Goal: Check status: Check status

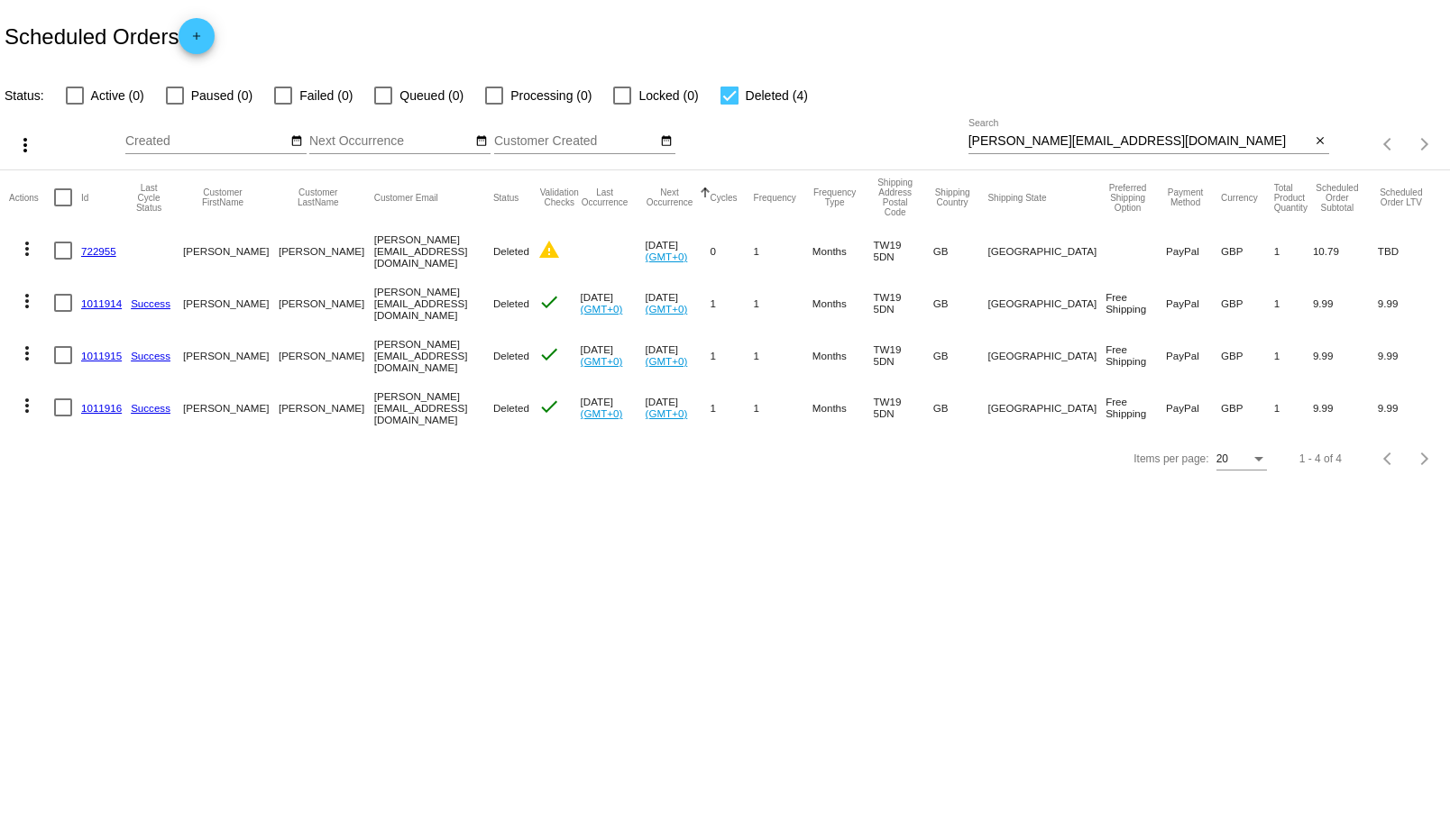
click at [1013, 142] on input "[PERSON_NAME][EMAIL_ADDRESS][DOMAIN_NAME]" at bounding box center [1140, 142] width 343 height 14
paste input "1017092"
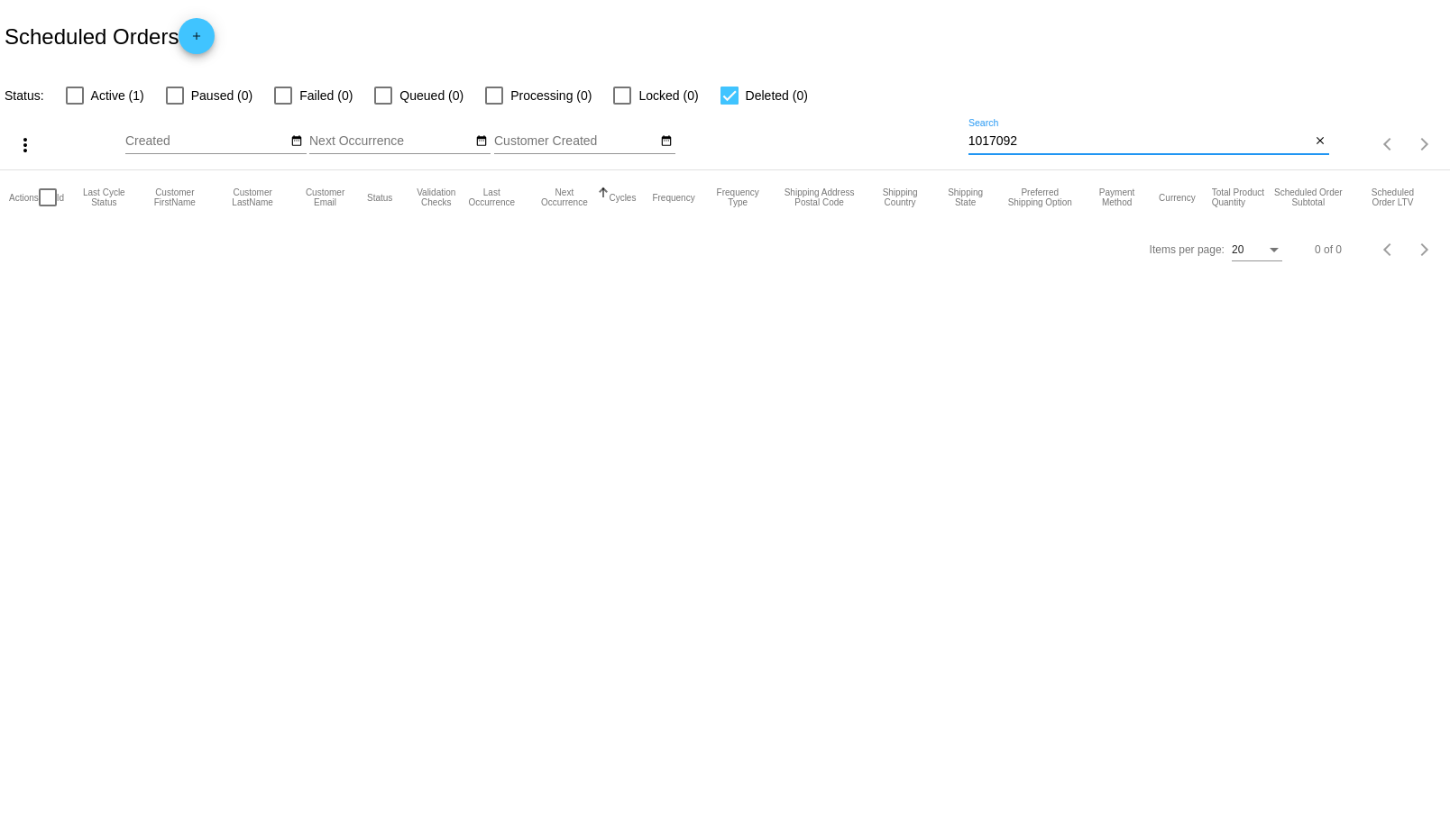
type input "1017092"
click at [78, 103] on div at bounding box center [75, 96] width 18 height 18
click at [75, 105] on input "Active (1)" at bounding box center [74, 105] width 1 height 1
checkbox input "true"
click at [726, 93] on div at bounding box center [730, 96] width 18 height 18
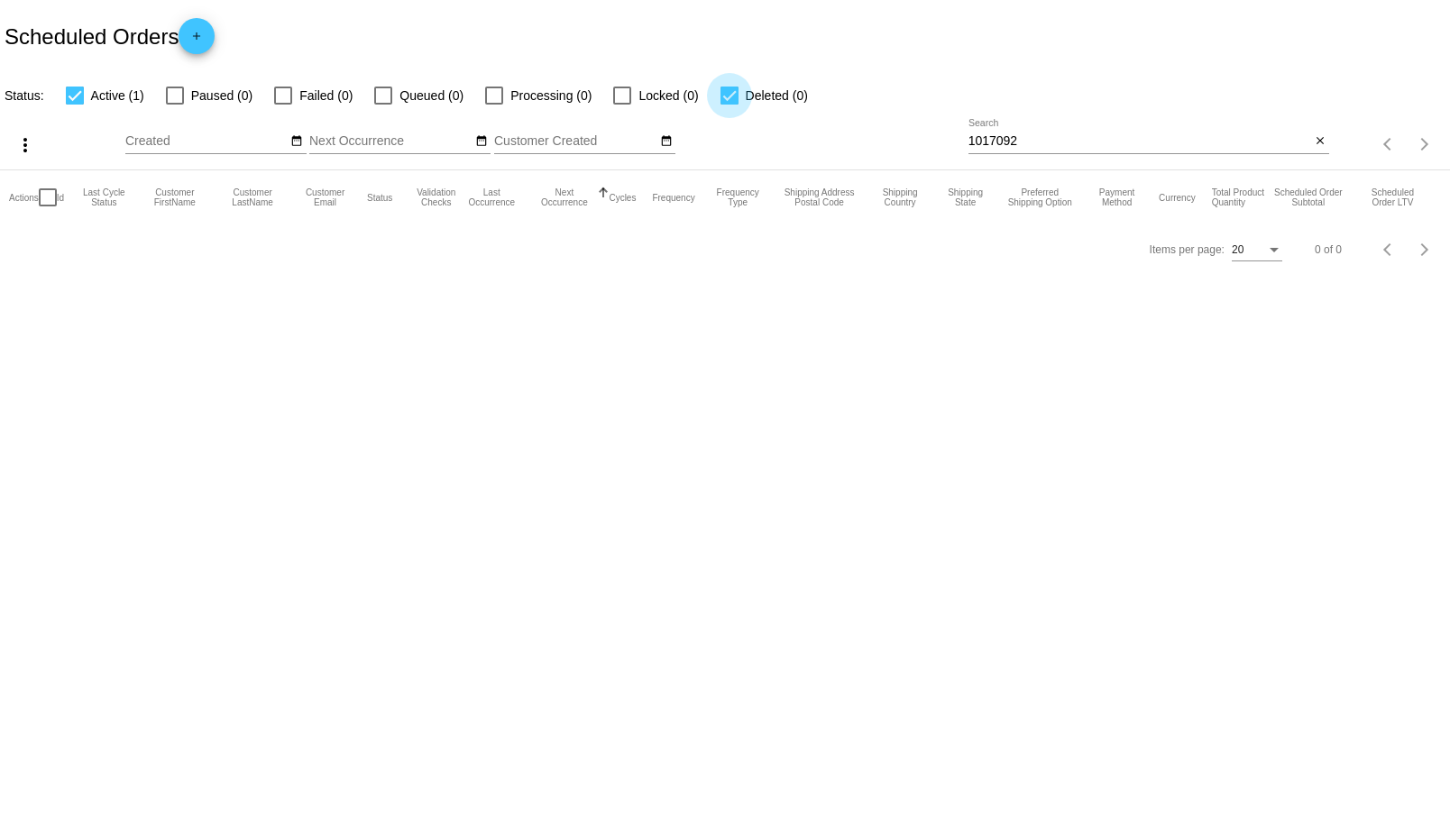
click at [729, 105] on input "Deleted (0)" at bounding box center [729, 105] width 1 height 1
checkbox input "false"
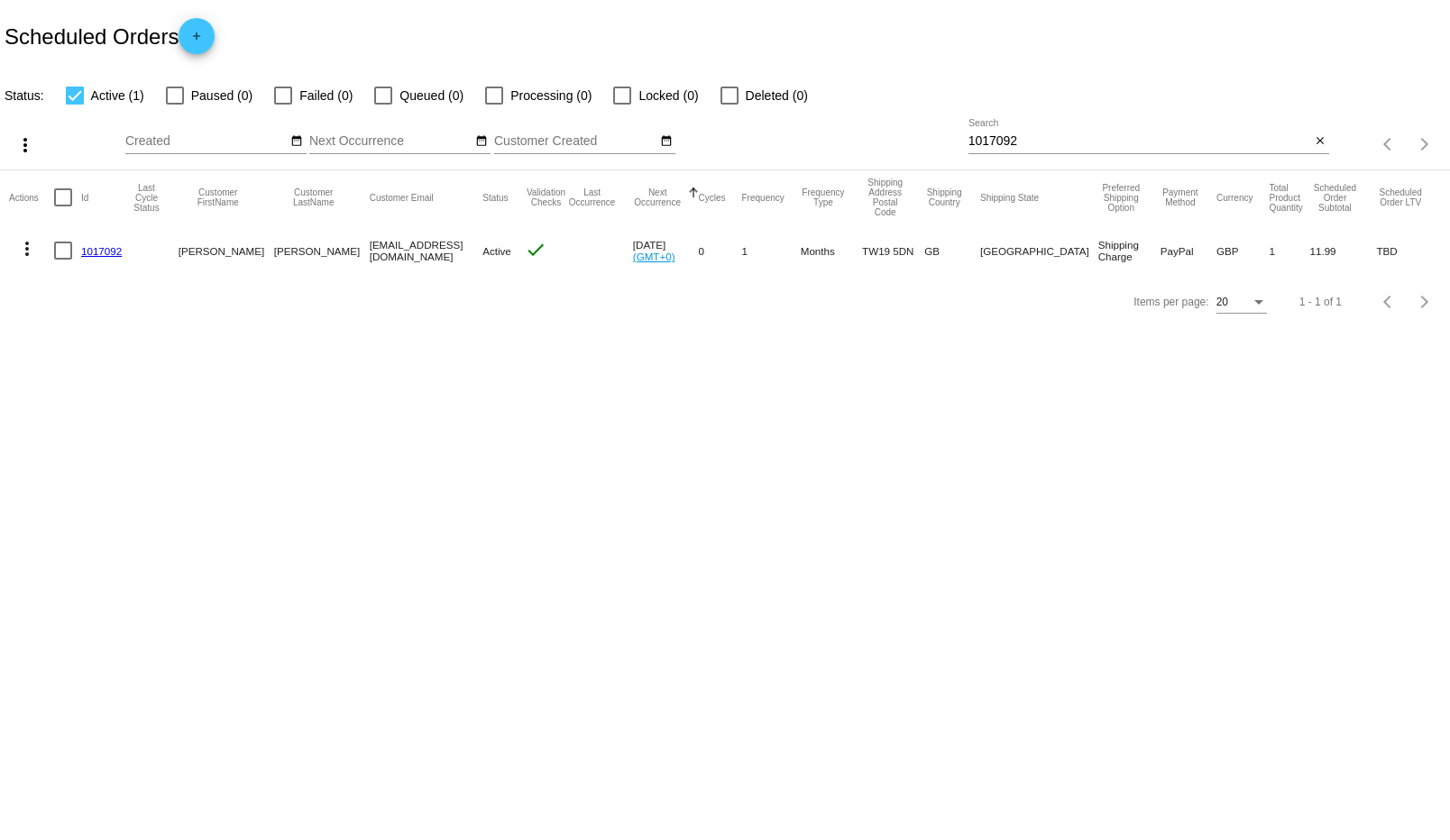
click at [87, 257] on mat-cell "1017092" at bounding box center [106, 251] width 50 height 52
click at [89, 257] on mat-cell "1017092" at bounding box center [106, 251] width 50 height 52
click at [98, 248] on link "1017092" at bounding box center [101, 251] width 41 height 12
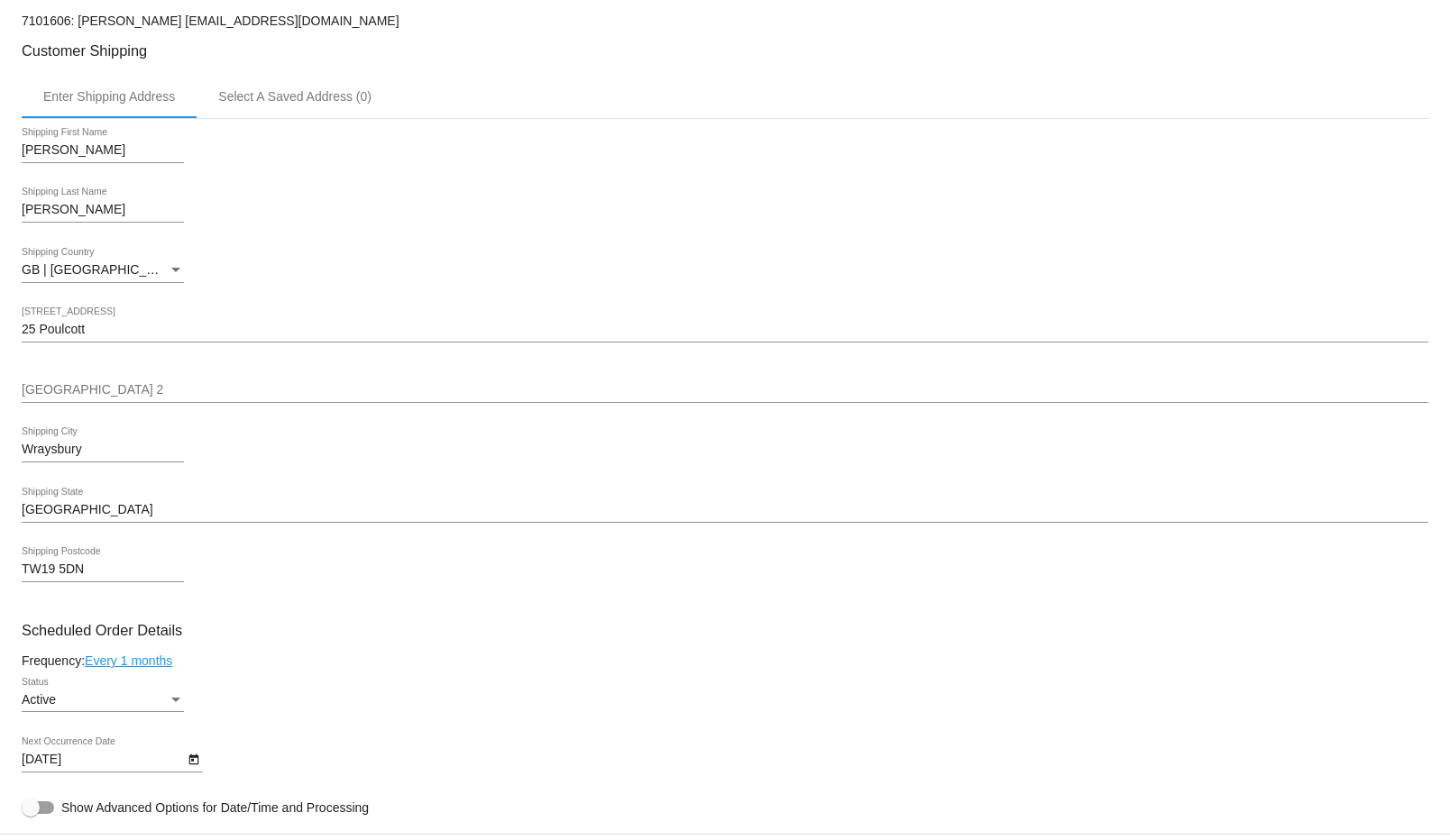
scroll to position [208, 0]
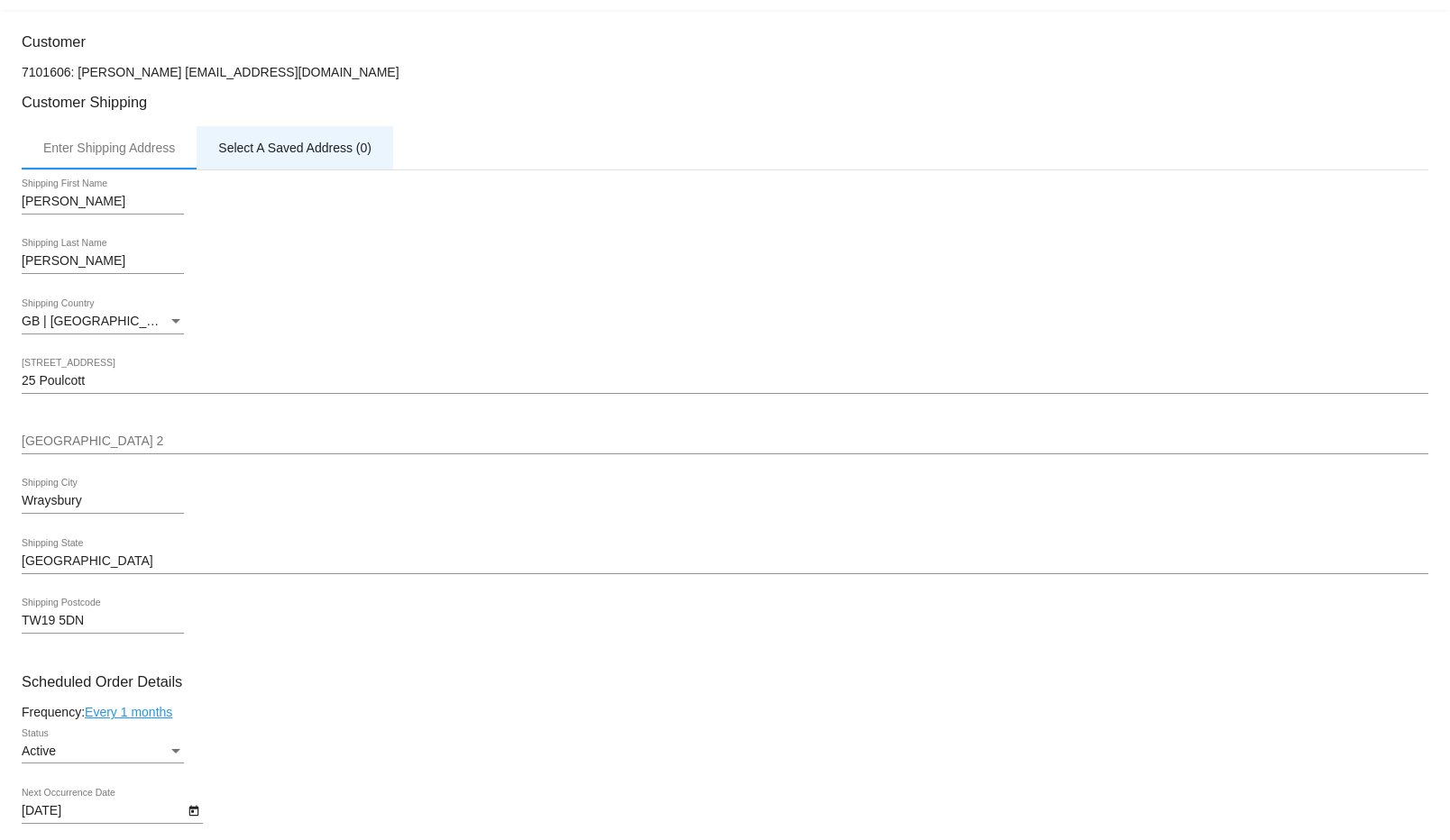
click at [256, 155] on div "Select A Saved Address (0)" at bounding box center [295, 148] width 197 height 43
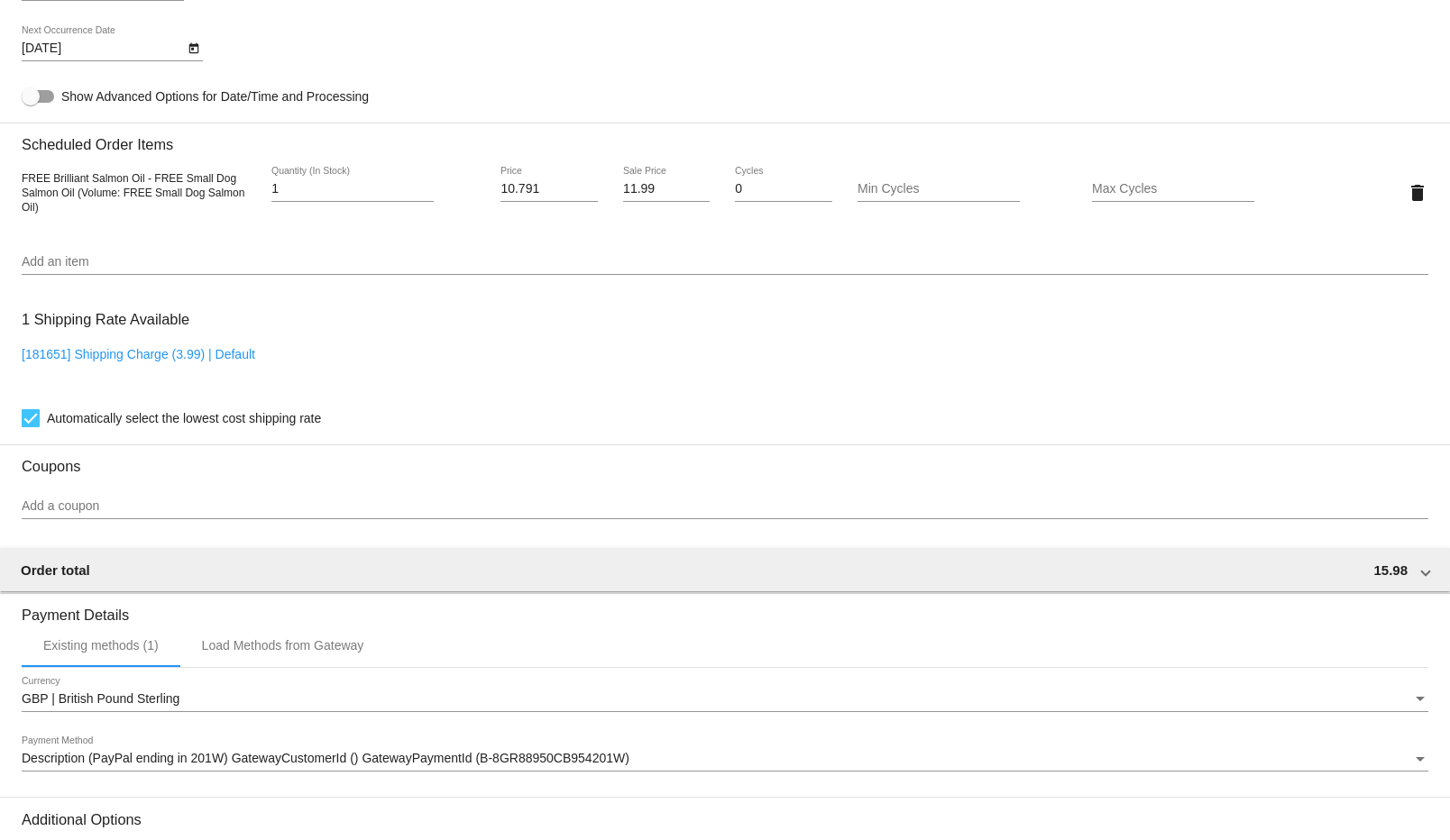
scroll to position [711, 0]
